Goal: Task Accomplishment & Management: Manage account settings

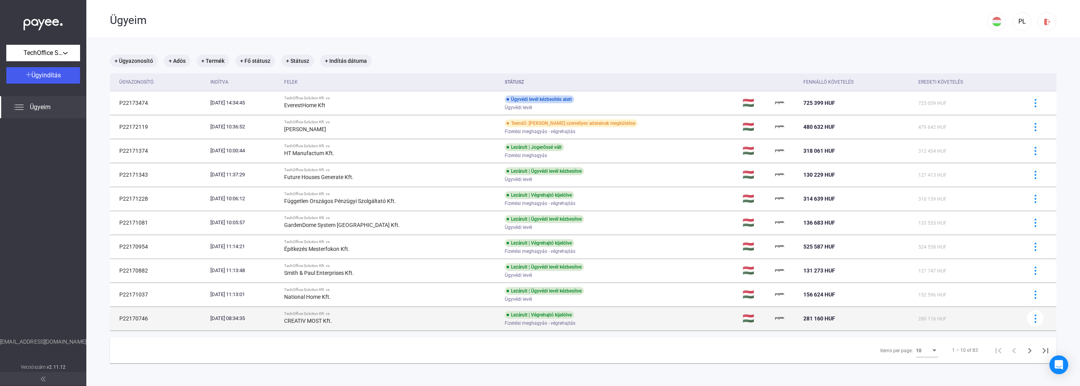
click at [381, 317] on div "CREATIV MOST Kft." at bounding box center [391, 320] width 214 height 9
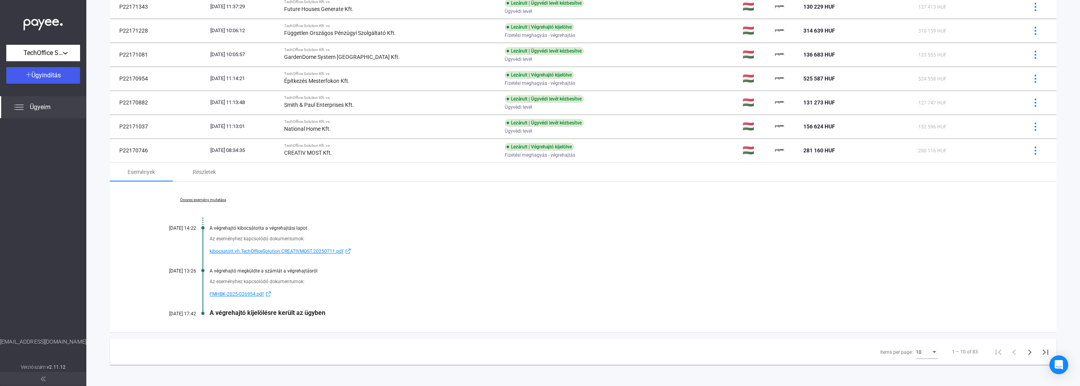
scroll to position [170, 0]
click at [231, 294] on span "FMHBK-2025-026954.pdf" at bounding box center [237, 292] width 54 height 9
click at [264, 249] on span "kibocsatott.vh.TechOfficeSolution.CREATIVMOST.20250711.pdf" at bounding box center [277, 249] width 134 height 9
click at [205, 171] on div "Részletek" at bounding box center [204, 170] width 23 height 9
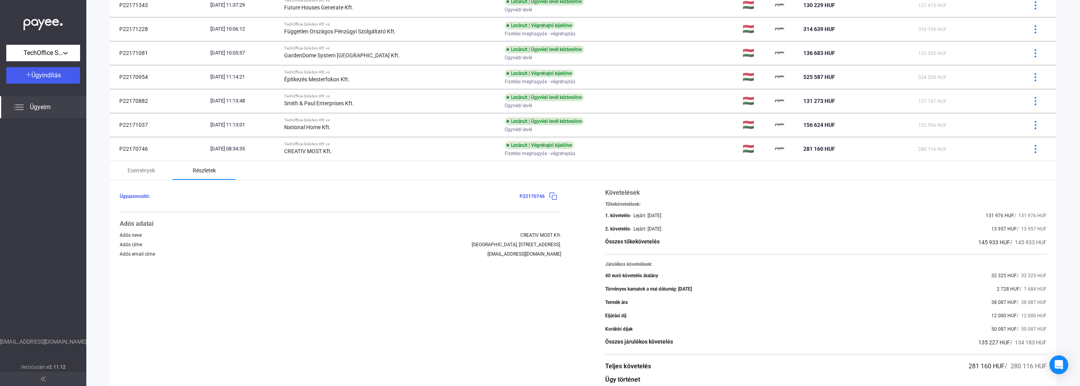
scroll to position [250, 0]
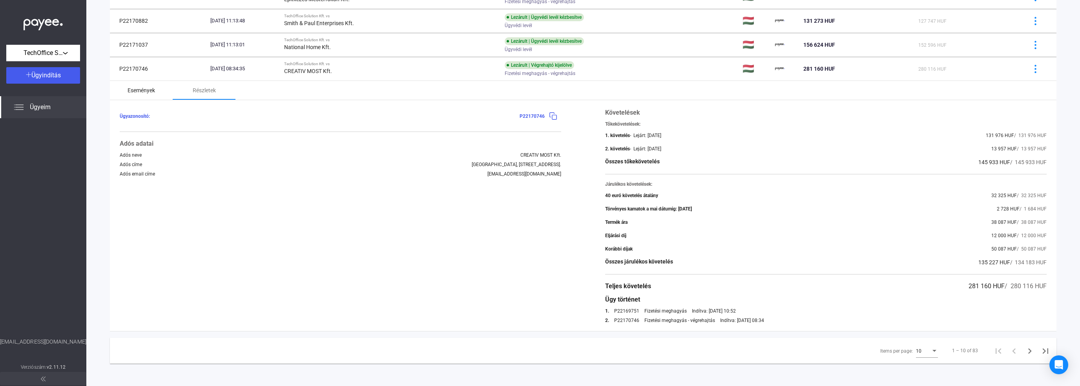
click at [142, 88] on div "Események" at bounding box center [141, 90] width 27 height 9
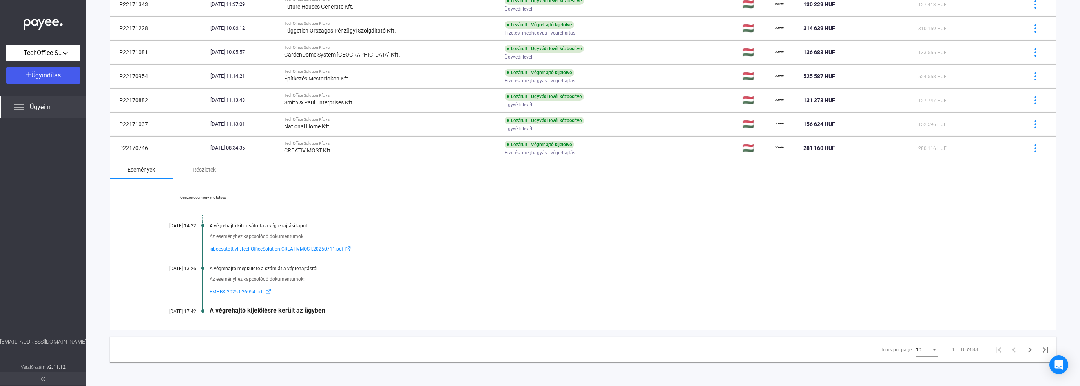
scroll to position [170, 0]
click at [241, 290] on span "FMHBK-2025-026954.pdf" at bounding box center [237, 292] width 54 height 9
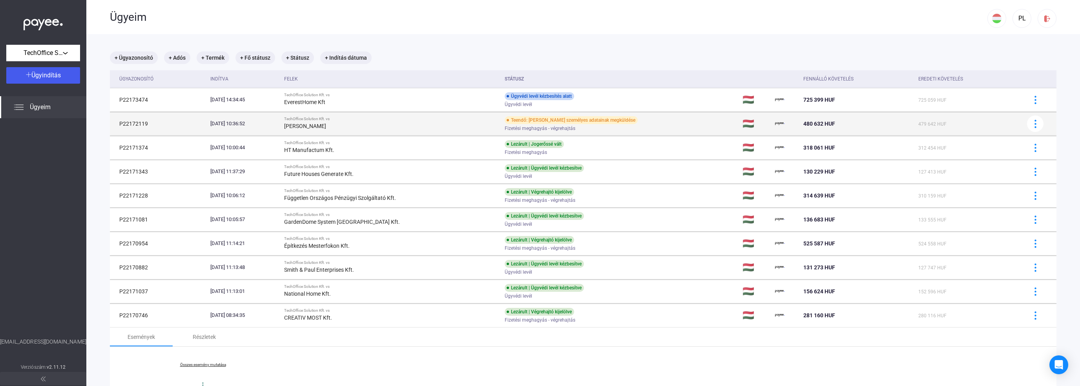
scroll to position [0, 0]
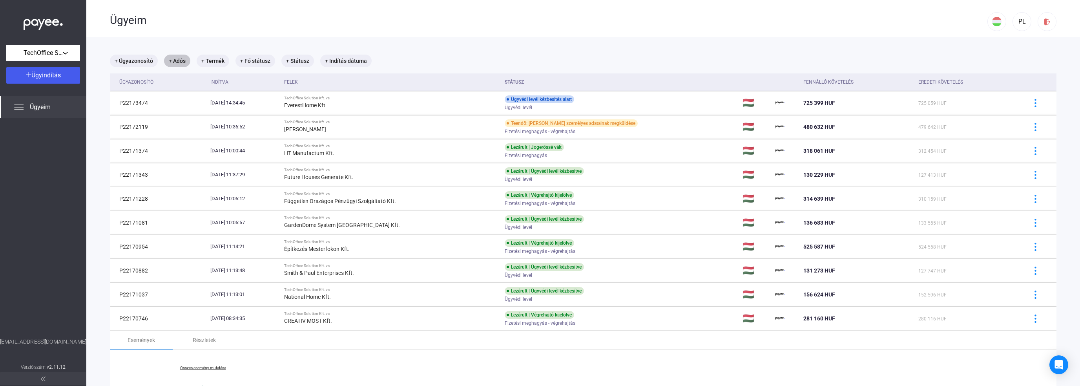
click at [177, 59] on mat-chip "+ Adós" at bounding box center [177, 61] width 26 height 13
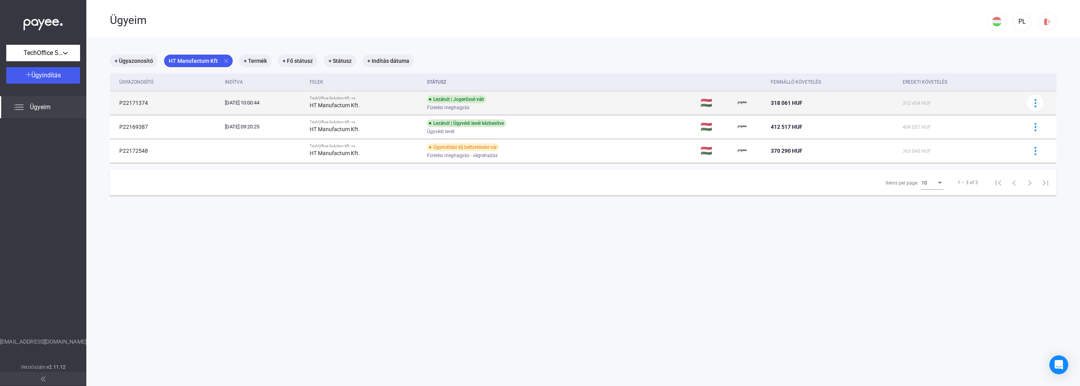
click at [196, 105] on td "P22171374" at bounding box center [166, 103] width 112 height 24
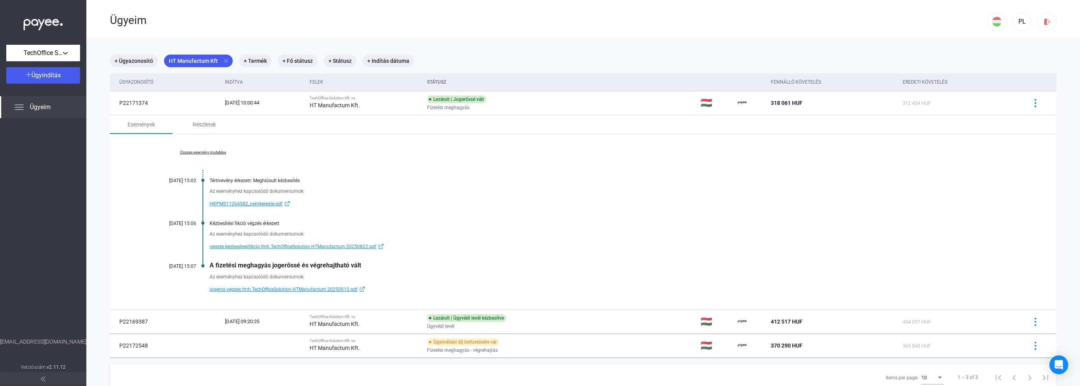
click at [248, 290] on span "jogeros.vegzes.fmh.TechOfficeSolution.HTManufactum.20250910.pdf" at bounding box center [284, 288] width 148 height 9
click at [226, 61] on mat-icon "close" at bounding box center [225, 60] width 7 height 7
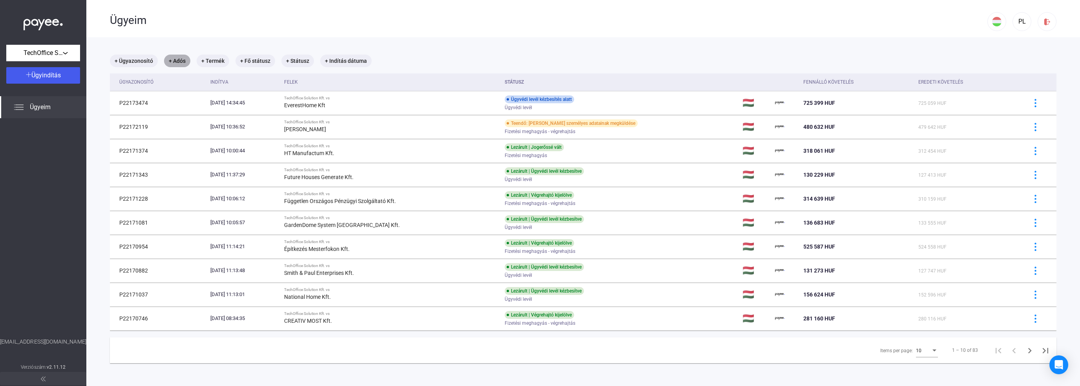
click at [182, 61] on mat-chip "+ Adós" at bounding box center [177, 61] width 26 height 13
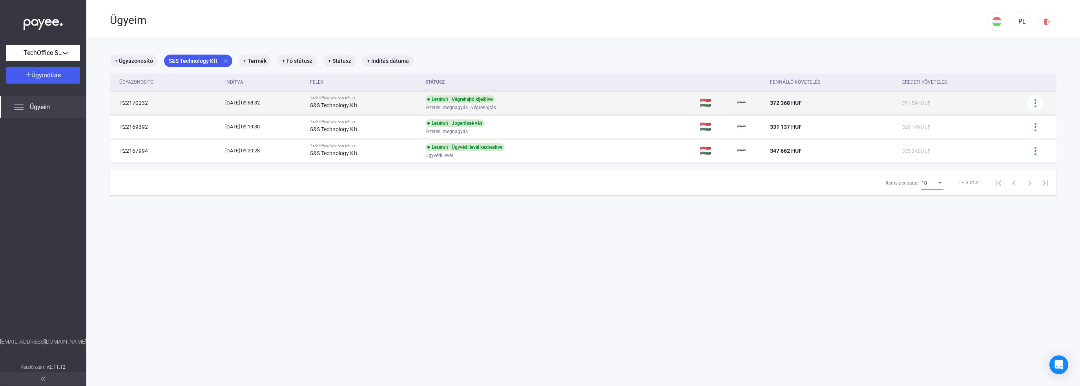
click at [279, 104] on div "[DATE] 09:58:32" at bounding box center [264, 103] width 79 height 8
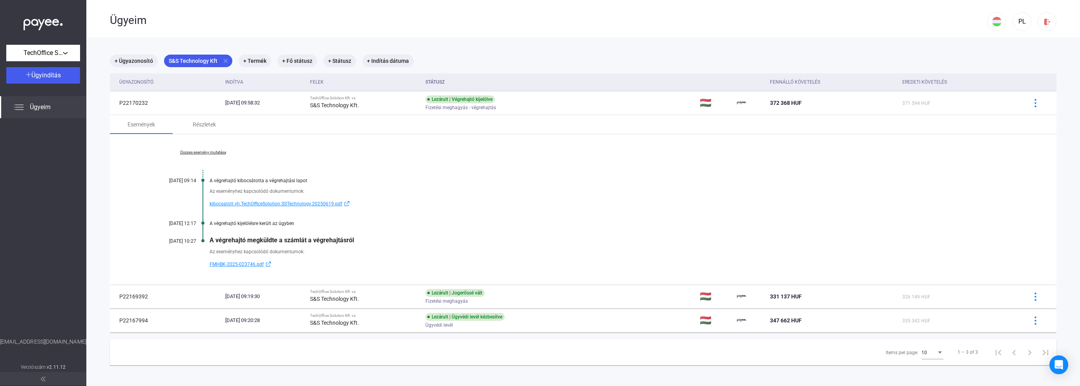
click at [236, 266] on span "FMHBK-2025-023746.pdf" at bounding box center [237, 263] width 54 height 9
click at [270, 203] on span "kibocsatott.vh.TechOfficeSolution.SSTechnology.20250619.pdf" at bounding box center [276, 203] width 133 height 9
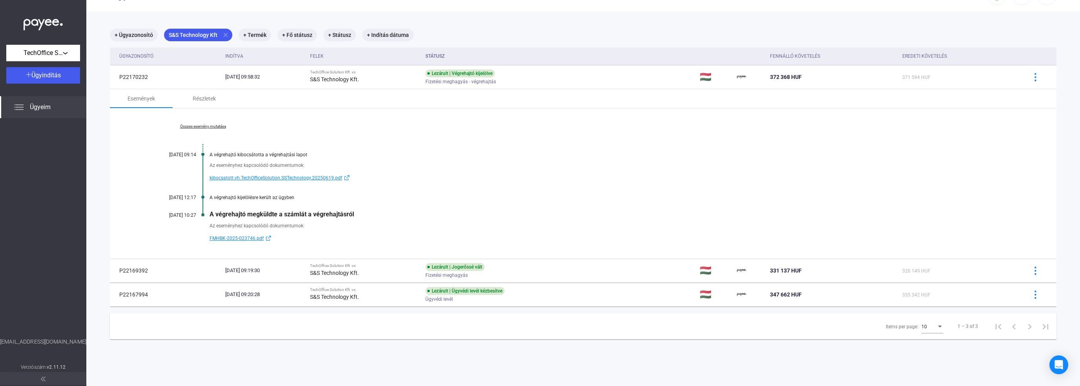
scroll to position [37, 0]
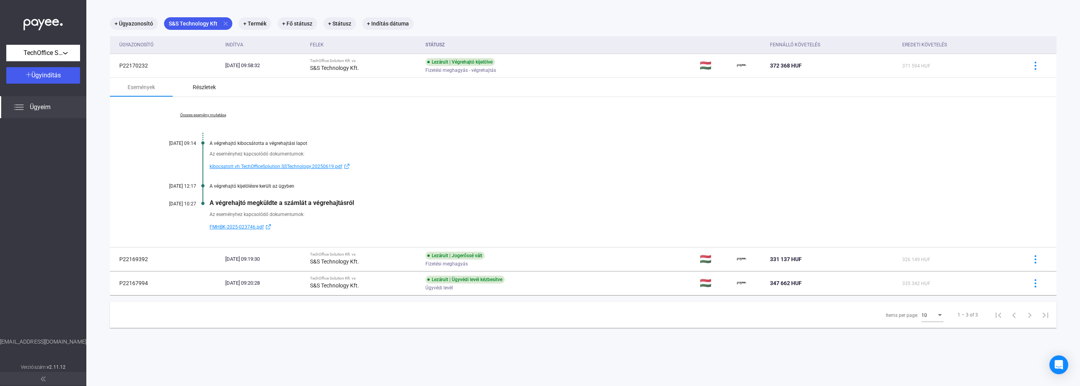
click at [209, 86] on div "Részletek" at bounding box center [204, 86] width 23 height 9
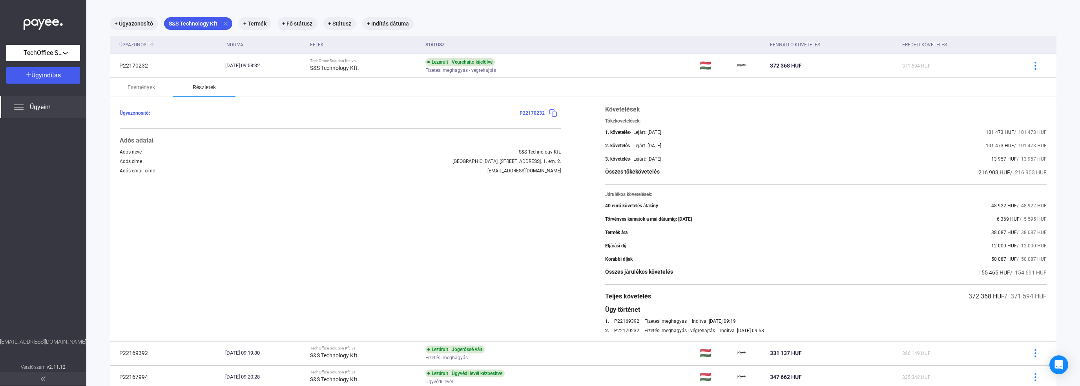
scroll to position [77, 0]
